Goal: Transaction & Acquisition: Purchase product/service

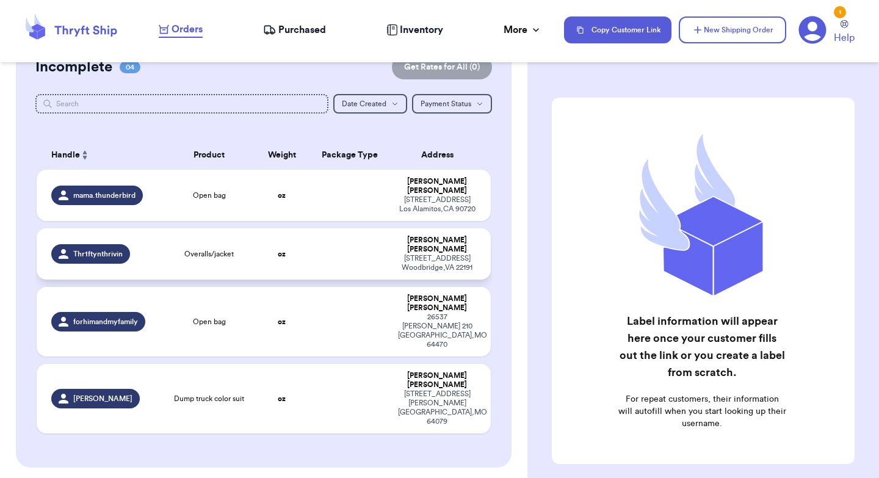
scroll to position [131, 0]
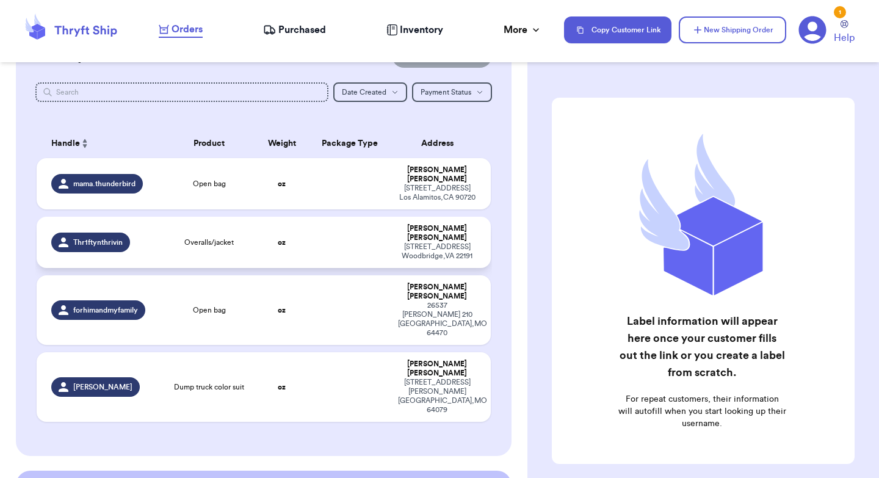
click at [314, 231] on td at bounding box center [350, 242] width 82 height 51
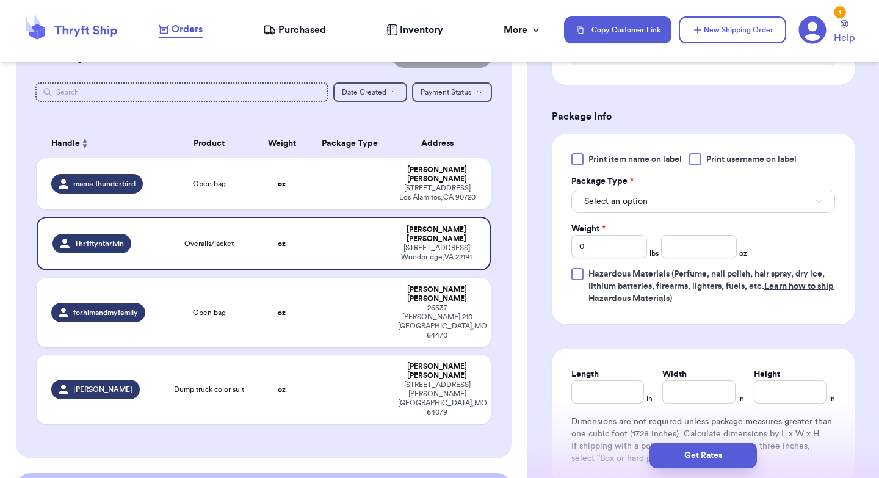
scroll to position [485, 0]
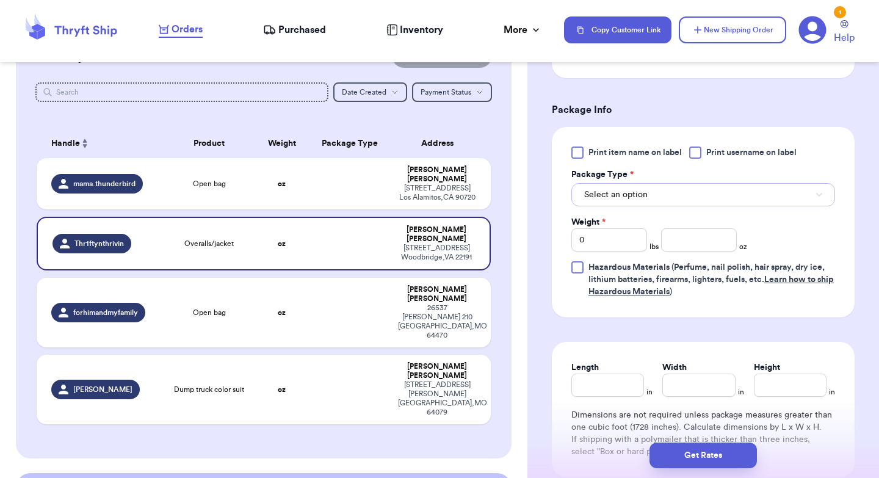
click at [607, 201] on span "Select an option" at bounding box center [615, 195] width 63 height 12
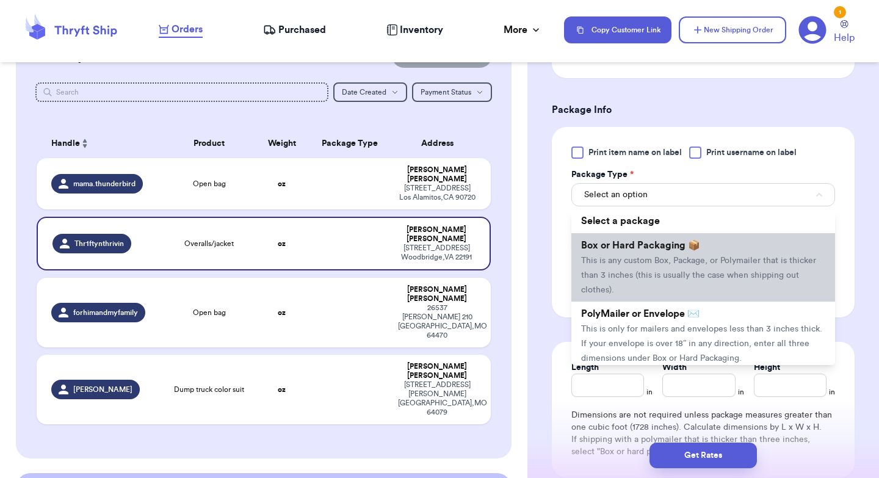
click at [617, 281] on span "This is any custom Box, Package, or Polymailer that is thicker than 3 inches (t…" at bounding box center [698, 275] width 235 height 38
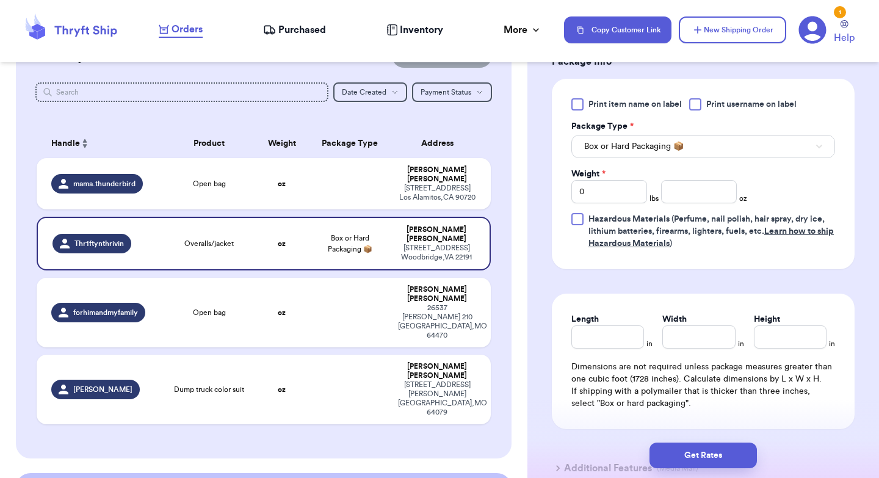
scroll to position [553, 0]
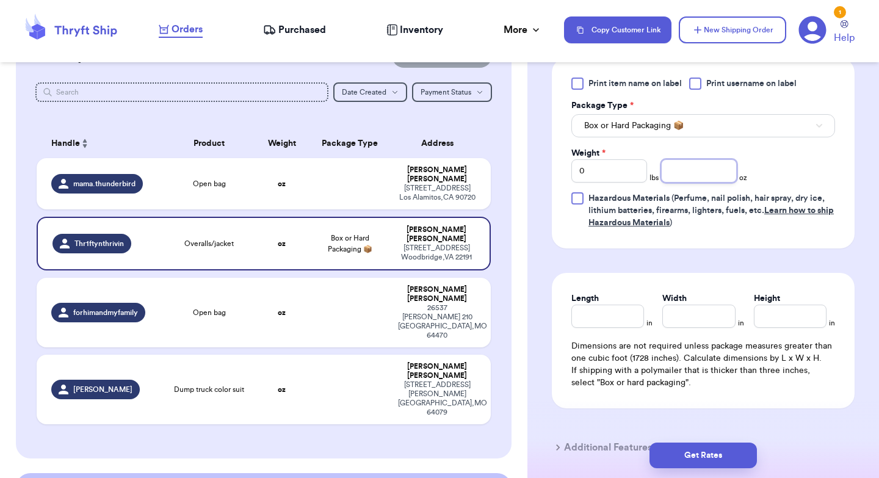
click at [696, 179] on input "number" at bounding box center [699, 170] width 76 height 23
type input "48"
type input "13"
type input "11"
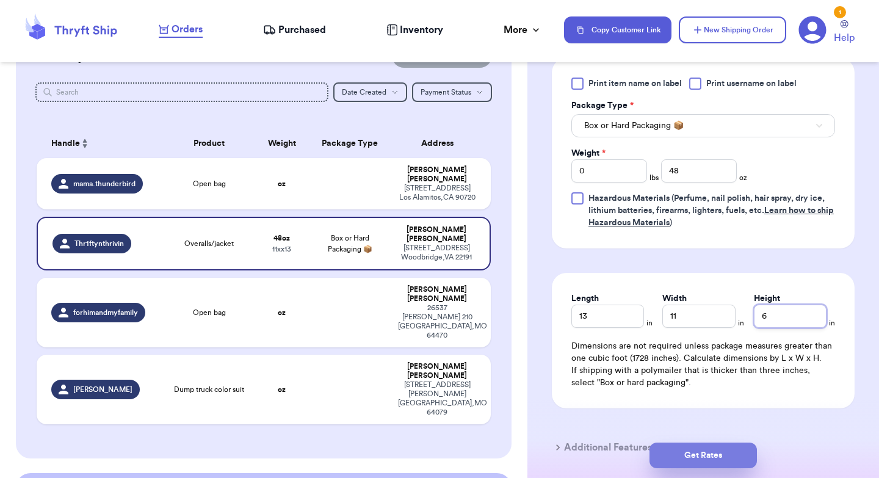
type input "6"
click at [710, 457] on button "Get Rates" at bounding box center [702, 455] width 107 height 26
type input "3"
type input "0"
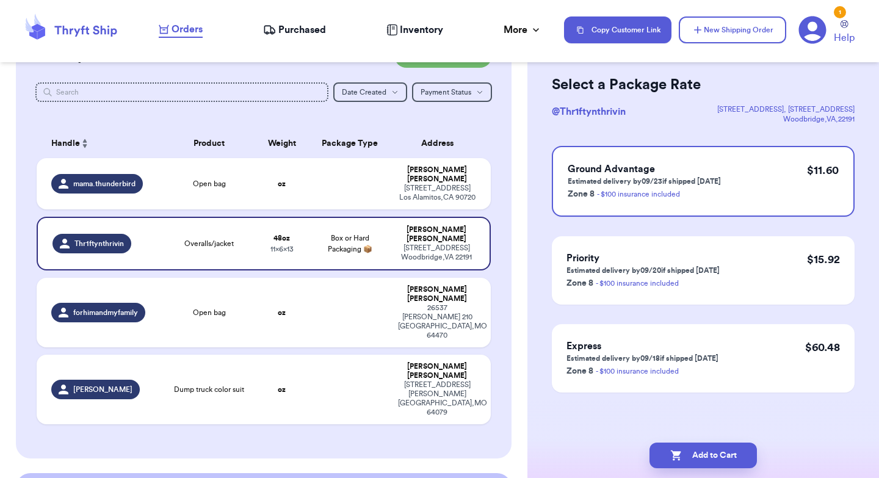
scroll to position [0, 0]
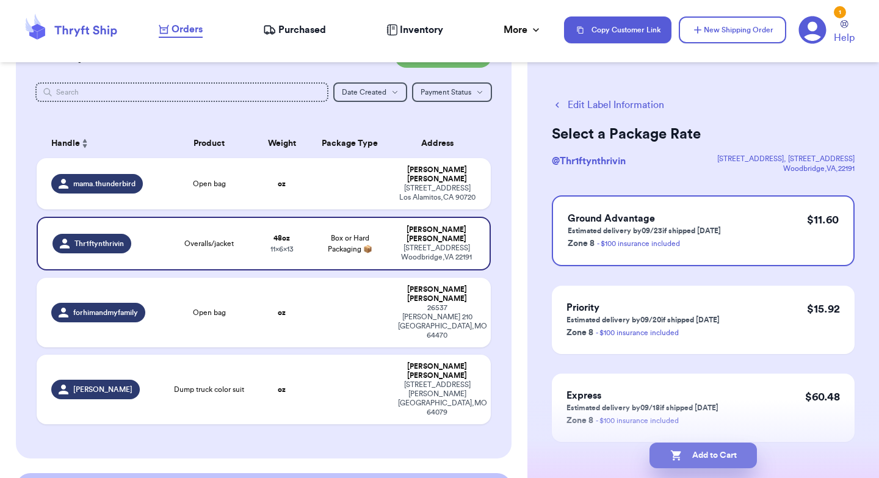
click at [715, 456] on button "Add to Cart" at bounding box center [702, 455] width 107 height 26
checkbox input "true"
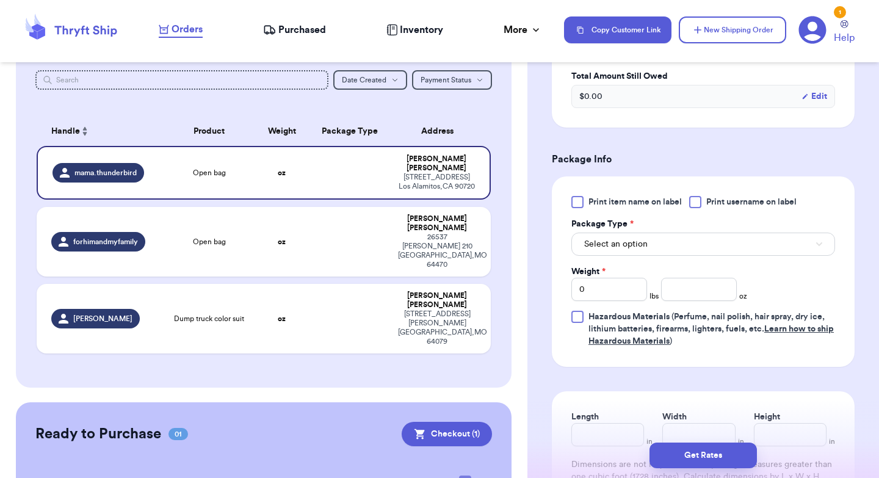
scroll to position [444, 0]
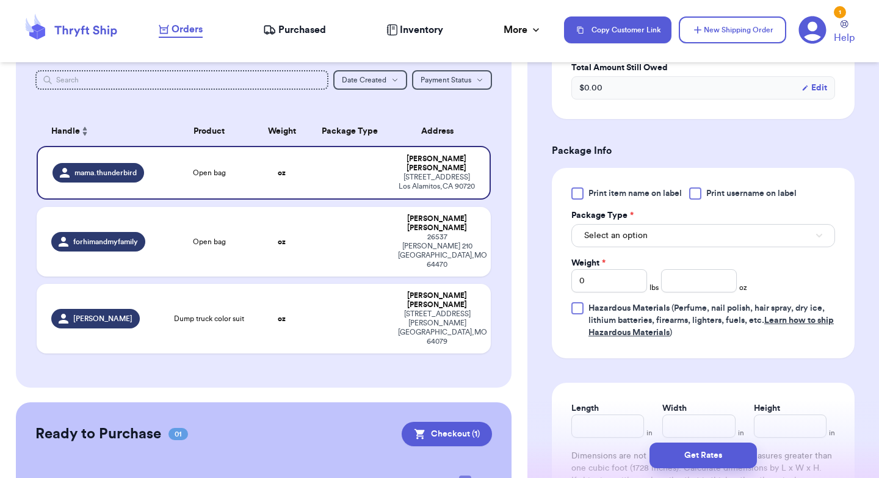
click at [625, 225] on div "Select an option" at bounding box center [703, 235] width 264 height 26
click at [625, 242] on span "Select an option" at bounding box center [615, 235] width 63 height 12
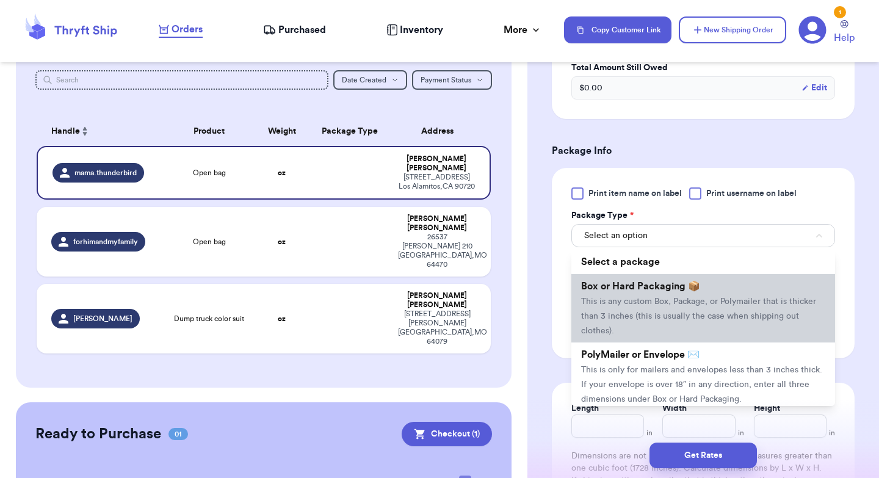
click at [627, 291] on span "Box or Hard Packaging 📦" at bounding box center [640, 286] width 119 height 10
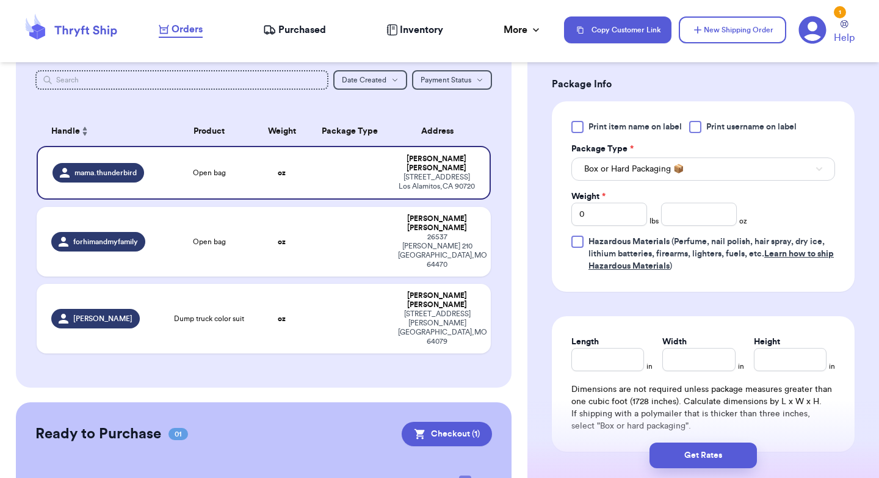
scroll to position [544, 0]
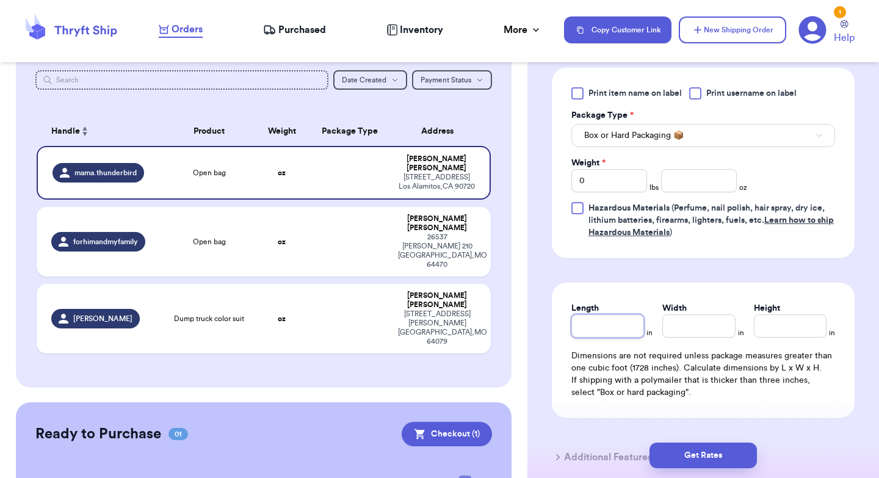
click at [605, 326] on input "Length" at bounding box center [607, 325] width 73 height 23
type input "1"
type input "18"
type input "1"
type input "14"
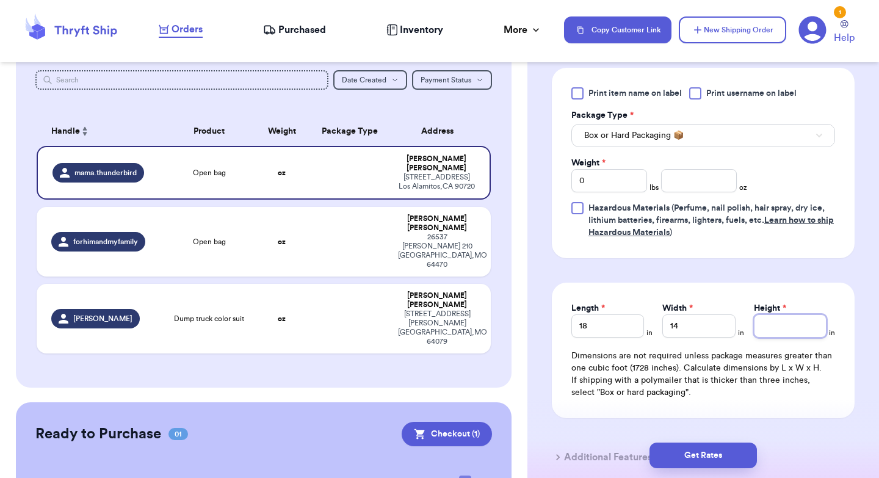
type input "8"
type input "8.5"
click at [699, 186] on input "number" at bounding box center [699, 180] width 76 height 23
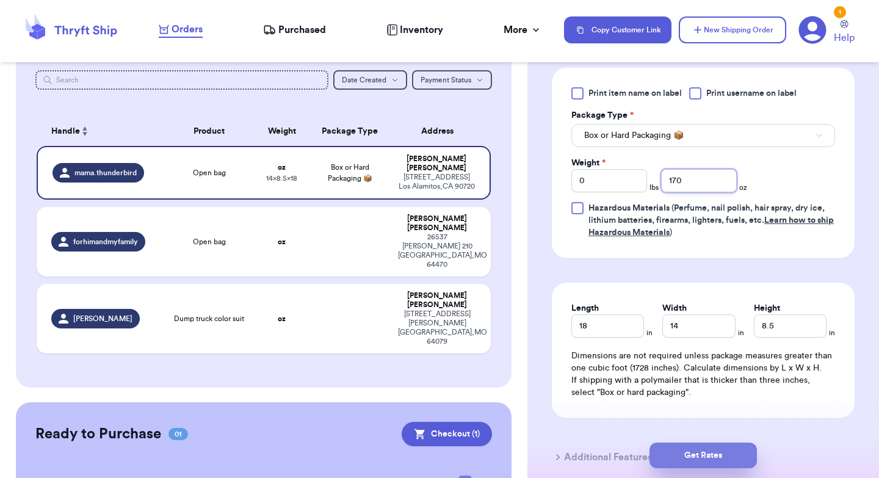
type input "170"
click at [696, 449] on button "Get Rates" at bounding box center [702, 455] width 107 height 26
type input "10"
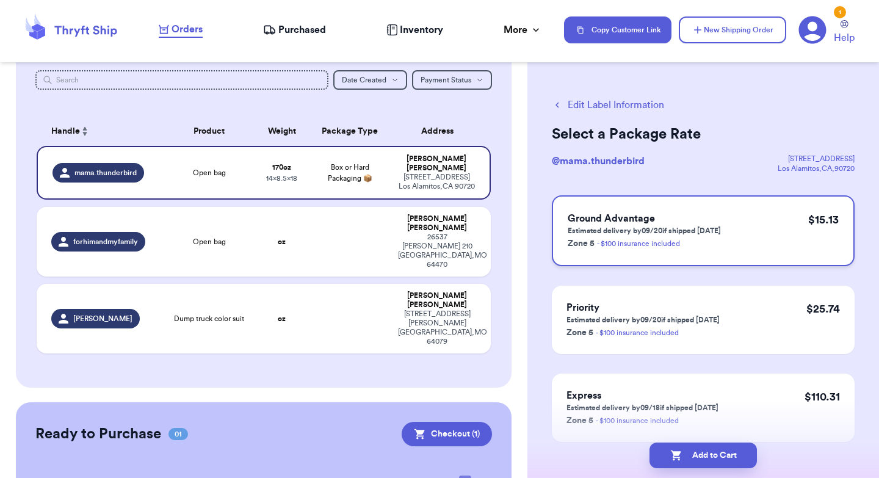
click at [747, 218] on div "Ground Advantage Estimated delivery by 09/20 if shipped [DATE] Zone 5 - $100 in…" at bounding box center [703, 230] width 303 height 71
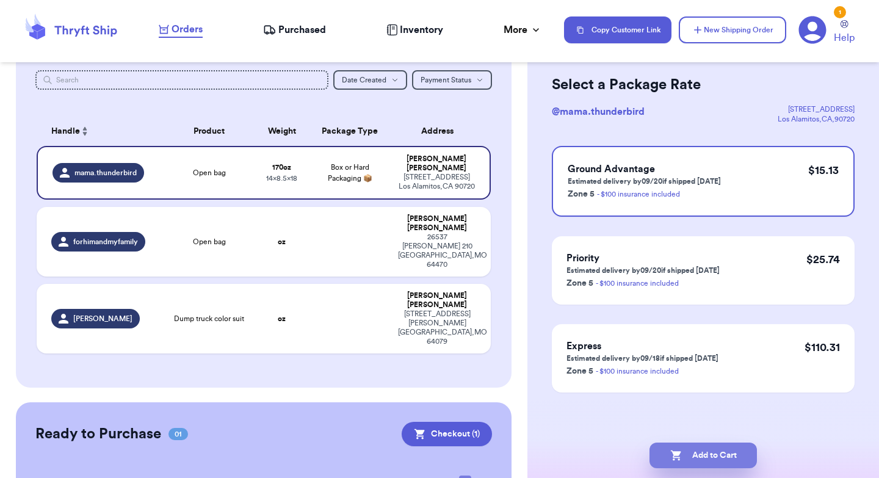
click at [721, 453] on button "Add to Cart" at bounding box center [702, 455] width 107 height 26
checkbox input "true"
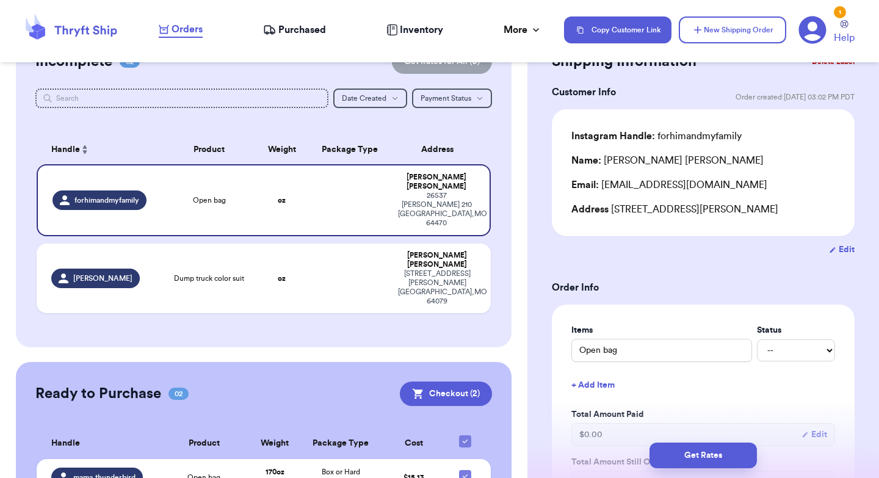
scroll to position [115, 0]
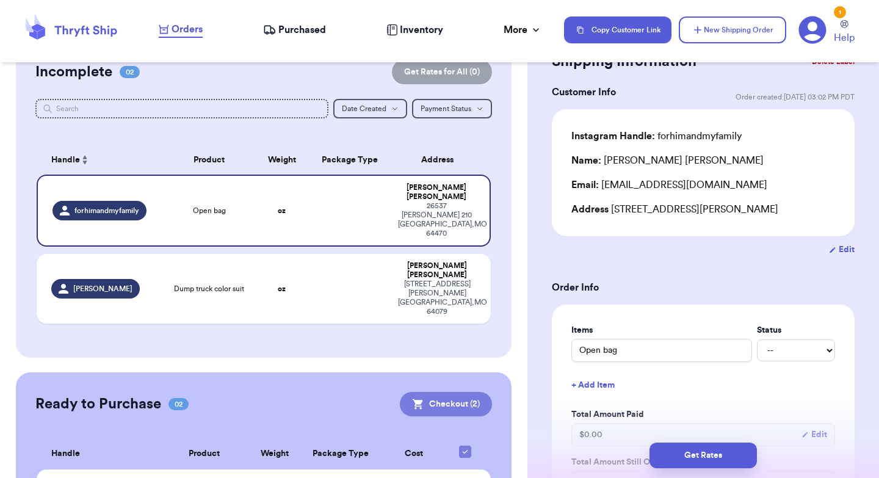
click at [447, 392] on button "Checkout ( 2 )" at bounding box center [446, 404] width 92 height 24
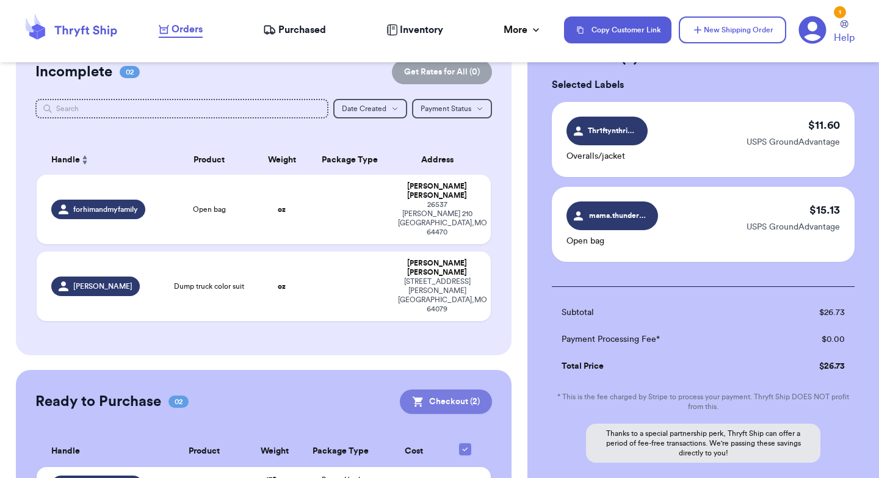
click at [456, 389] on button "Checkout ( 2 )" at bounding box center [446, 401] width 92 height 24
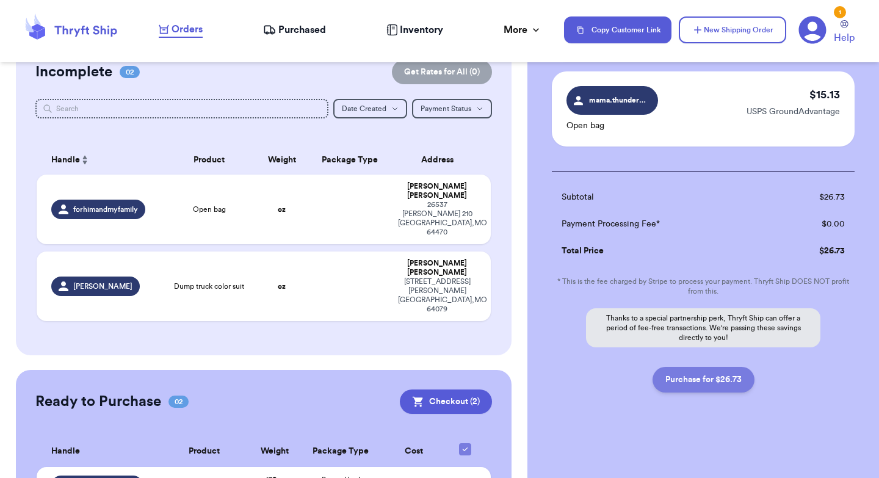
click at [707, 388] on button "Purchase for $26.73" at bounding box center [703, 380] width 102 height 26
checkbox input "false"
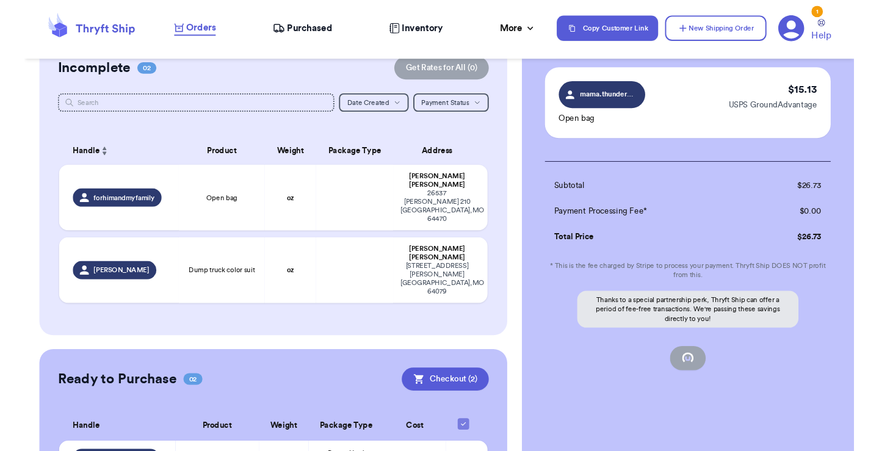
scroll to position [118, 0]
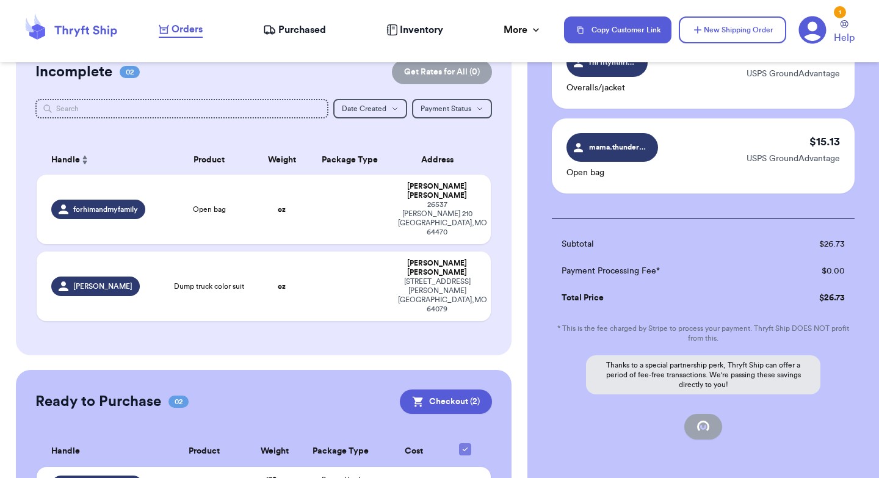
checkbox input "true"
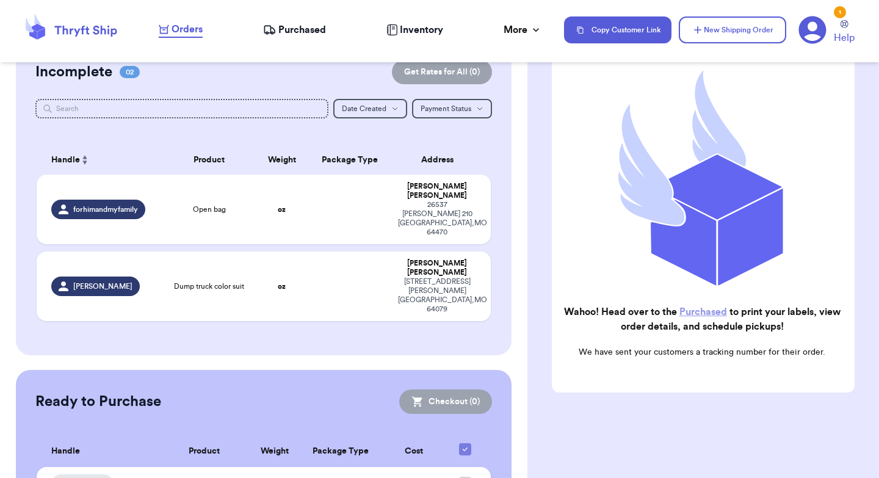
click at [300, 29] on span "Purchased" at bounding box center [302, 30] width 48 height 15
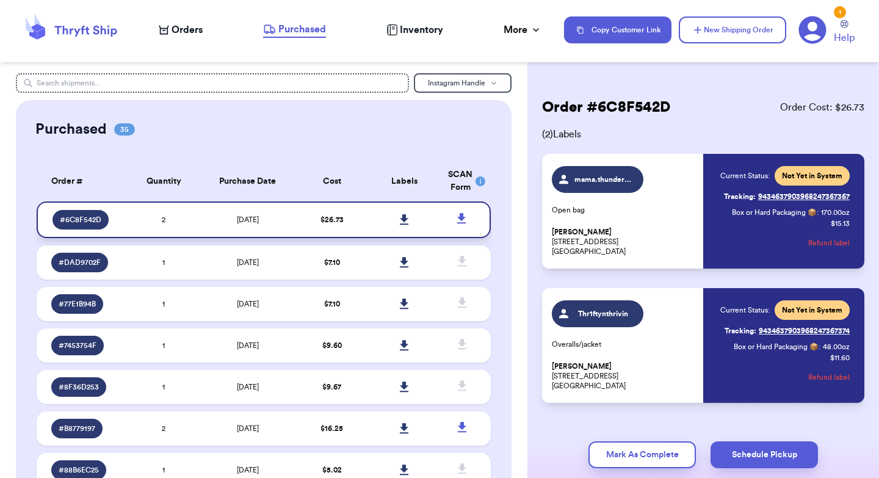
click at [403, 220] on icon at bounding box center [404, 219] width 9 height 10
